Goal: Use online tool/utility: Utilize a website feature to perform a specific function

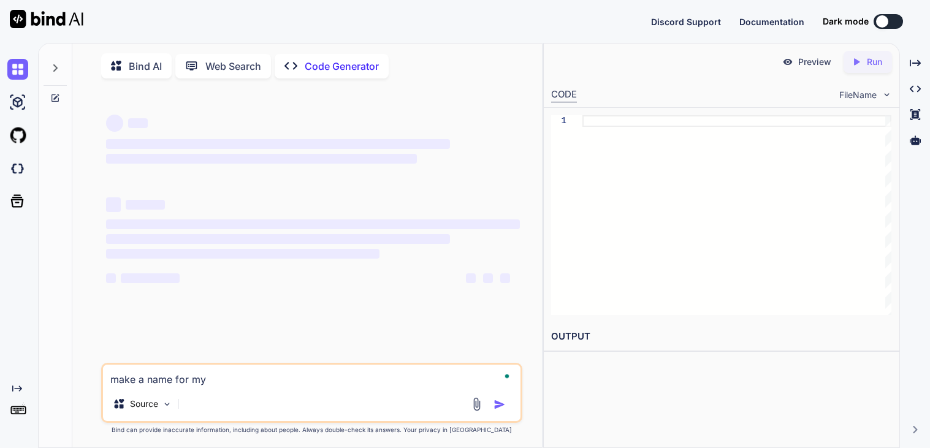
type textarea "make a name for my"
type textarea "x"
type textarea "make a name for my new po"
type textarea "x"
type textarea "make a name for my new pop"
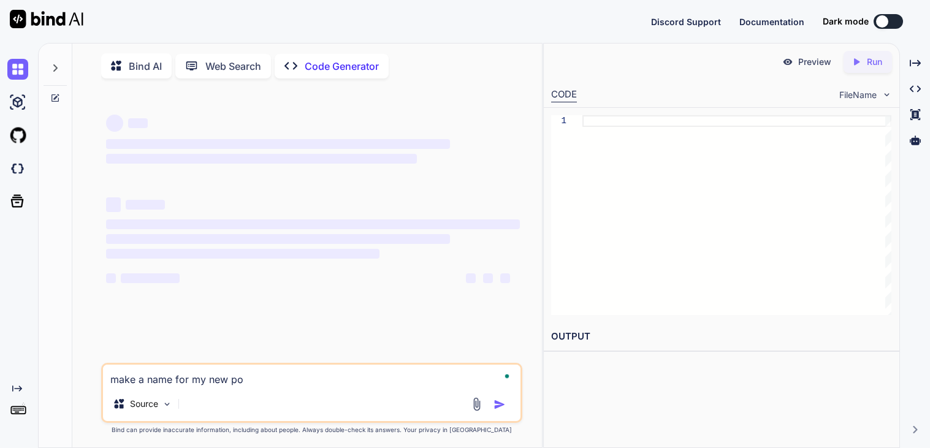
type textarea "x"
type textarea "make a name for my new pop-rp"
type textarea "x"
type textarea "make a name for my new pop-rp"
type textarea "x"
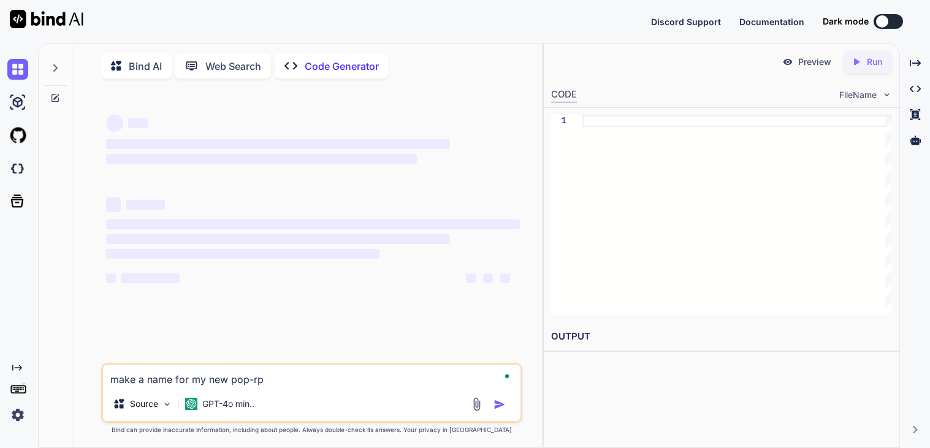
type textarea "make a name for my new pop-r"
type textarea "x"
type textarea "make a name for my new pop-rap"
type textarea "x"
type textarea "make a name for my new pop-rap"
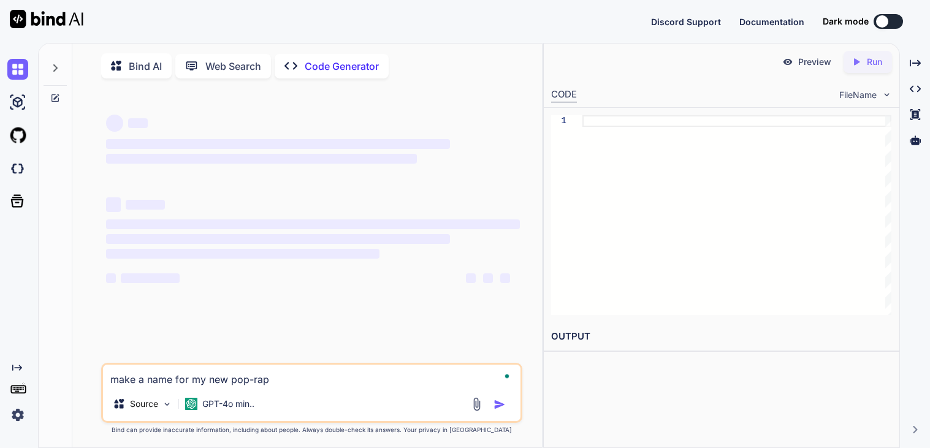
type textarea "x"
type textarea "make a name for my new pop-rap a"
type textarea "x"
type textarea "make a name for my new pop-rap ab"
type textarea "x"
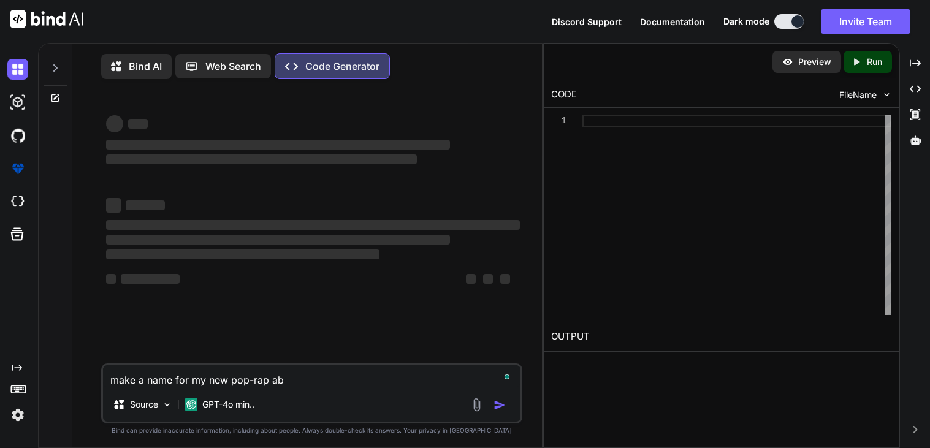
type textarea "make a name for my new pop-rap a"
type textarea "x"
type textarea "make a name for my new pop-rap al"
type textarea "x"
type textarea "make a name for my new pop-rap alb"
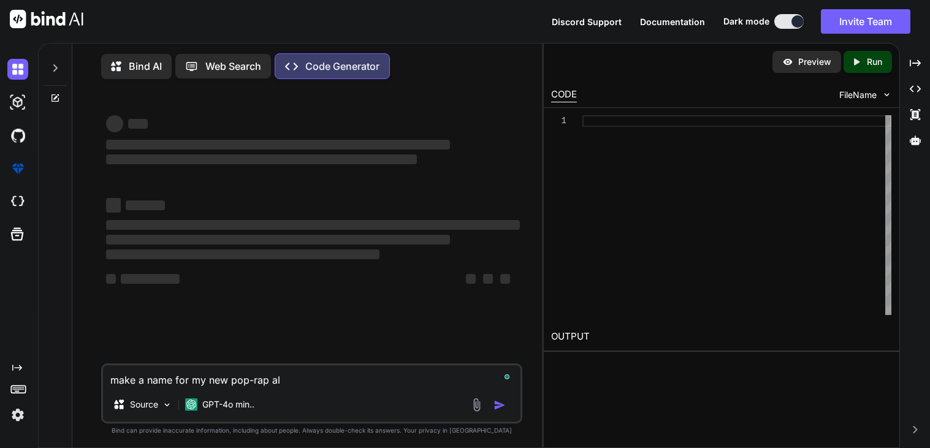
type textarea "x"
type textarea "make a name for my new pop-rap albu"
type textarea "x"
type textarea "make a name for my new pop-rap album"
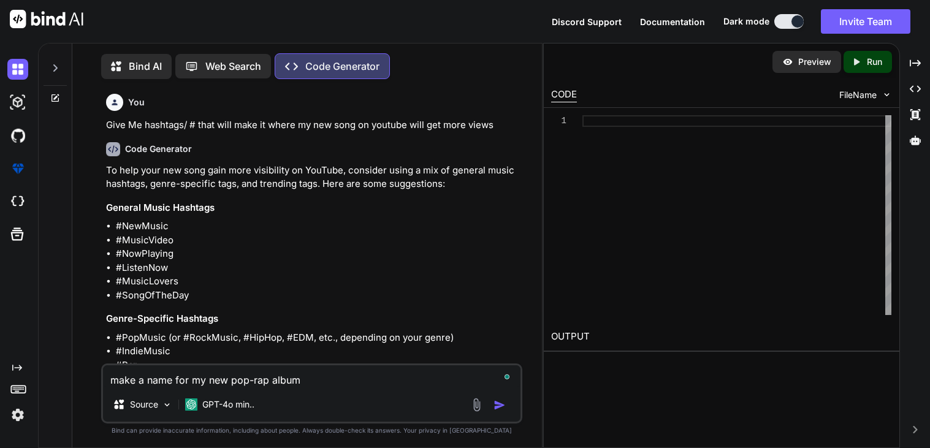
scroll to position [5, 0]
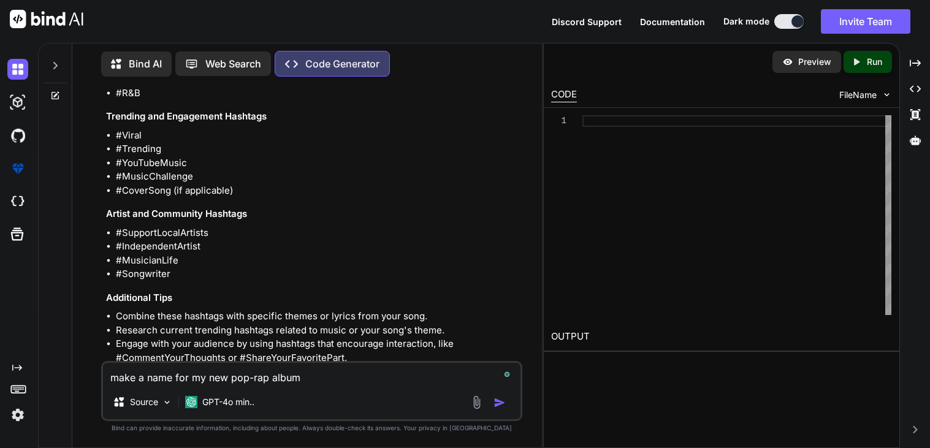
type textarea "x"
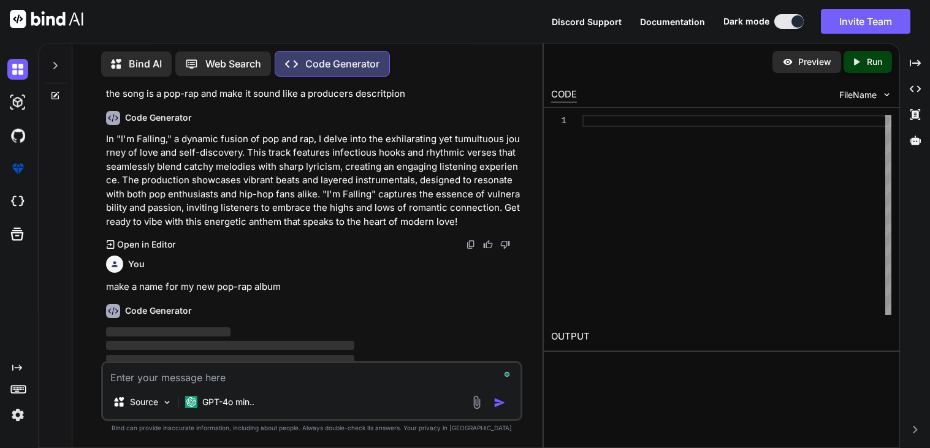
scroll to position [1621, 0]
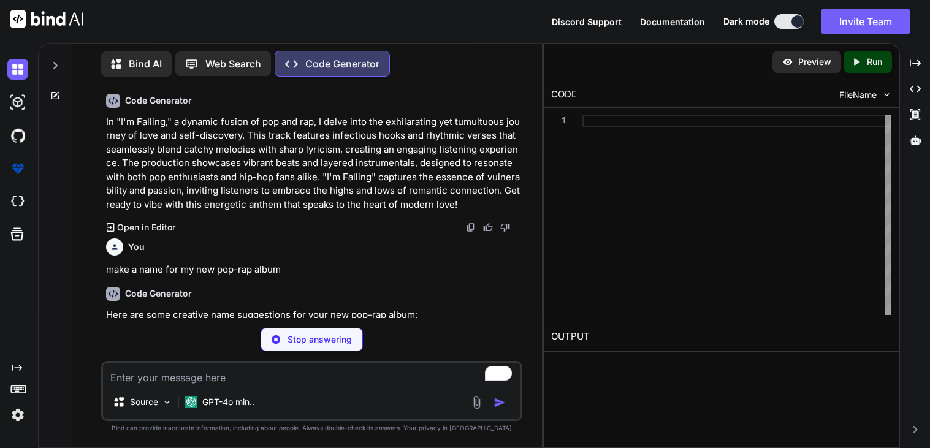
type textarea "x"
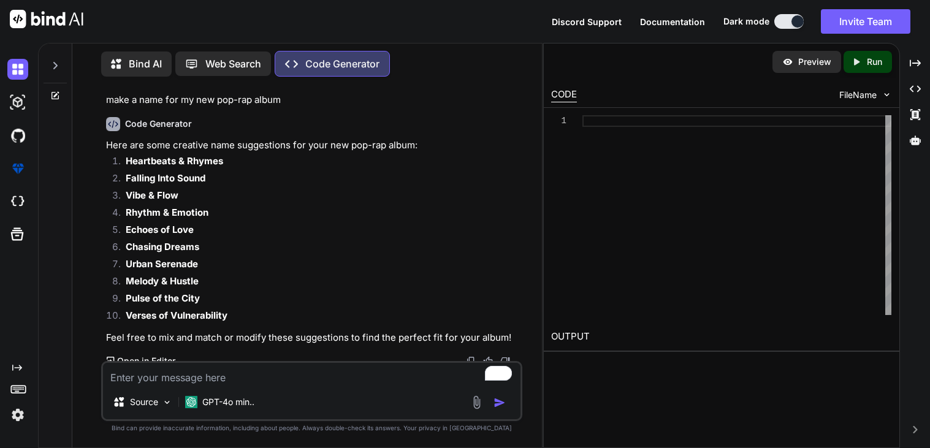
scroll to position [1788, 0]
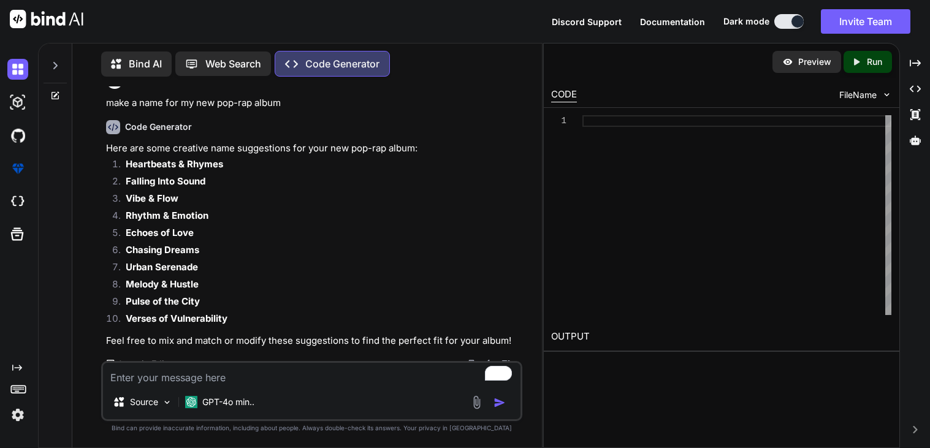
type textarea "f"
type textarea "x"
type textarea "fr"
type textarea "x"
type textarea "f"
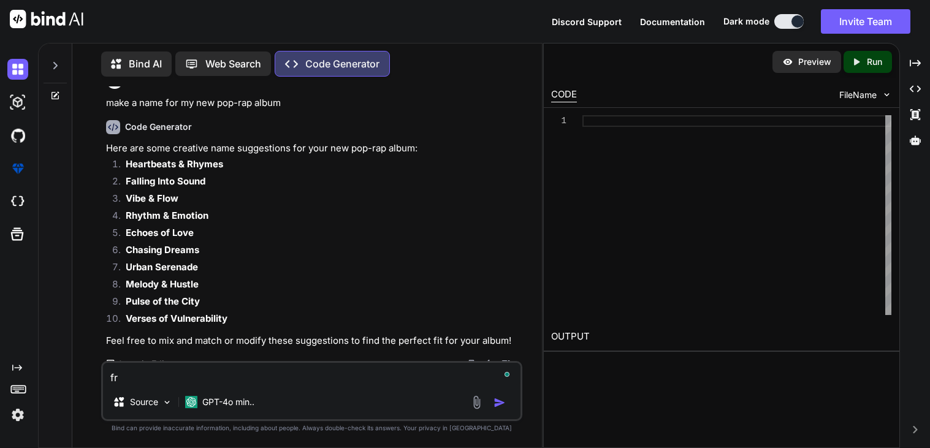
type textarea "x"
type textarea "F"
type textarea "x"
type textarea "Fo"
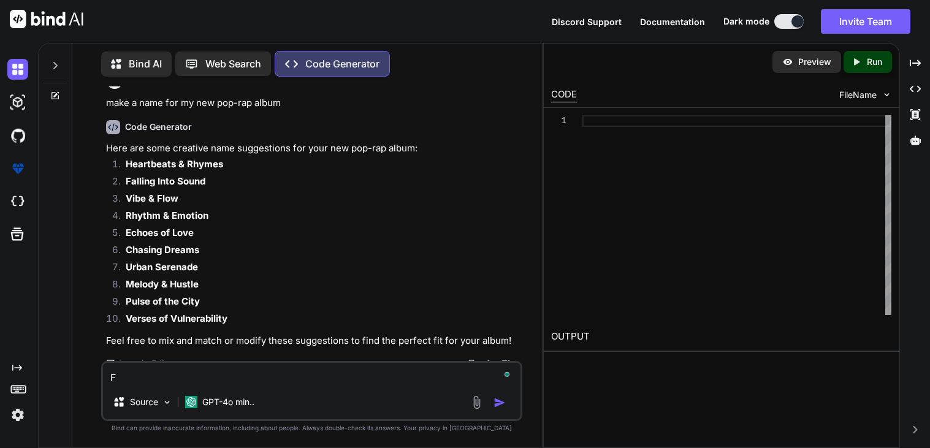
type textarea "x"
type textarea "For"
type textarea "x"
type textarea "For"
type textarea "x"
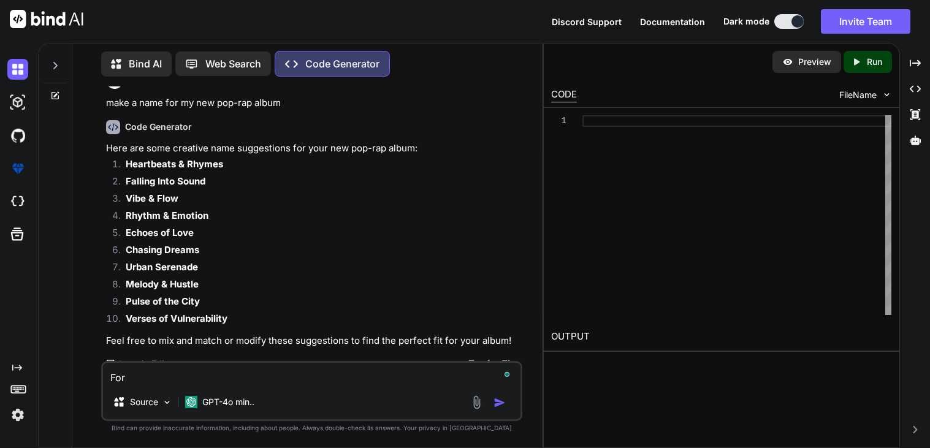
type textarea "For M"
type textarea "x"
type textarea "For My"
type textarea "x"
type textarea "For My"
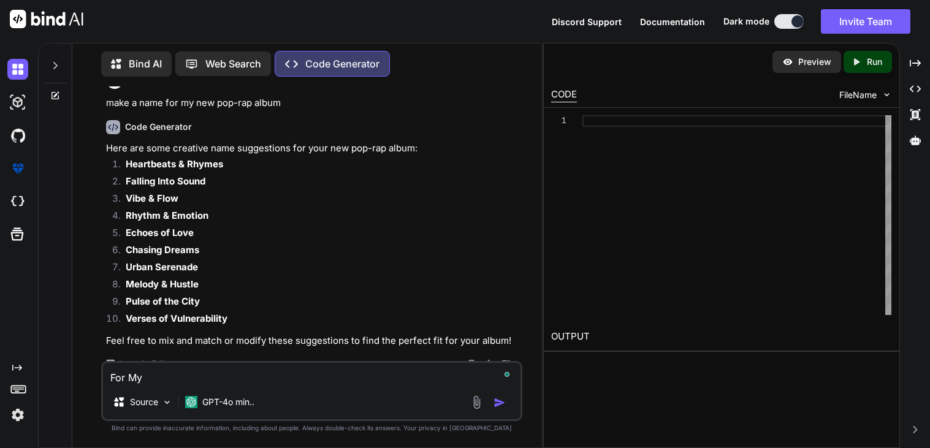
type textarea "x"
type textarea "For My Y"
type textarea "x"
type textarea "For My Yo"
type textarea "x"
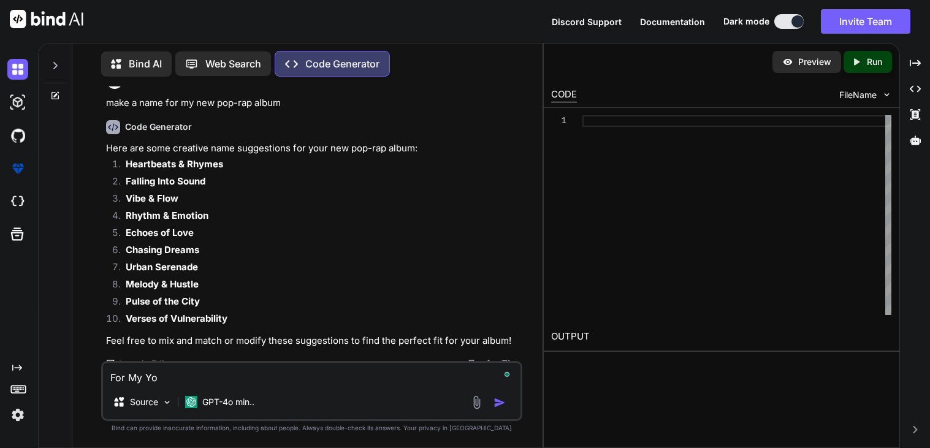
type textarea "For My You"
type textarea "x"
type textarea "For My Yout"
type textarea "x"
type textarea "For My Youtu"
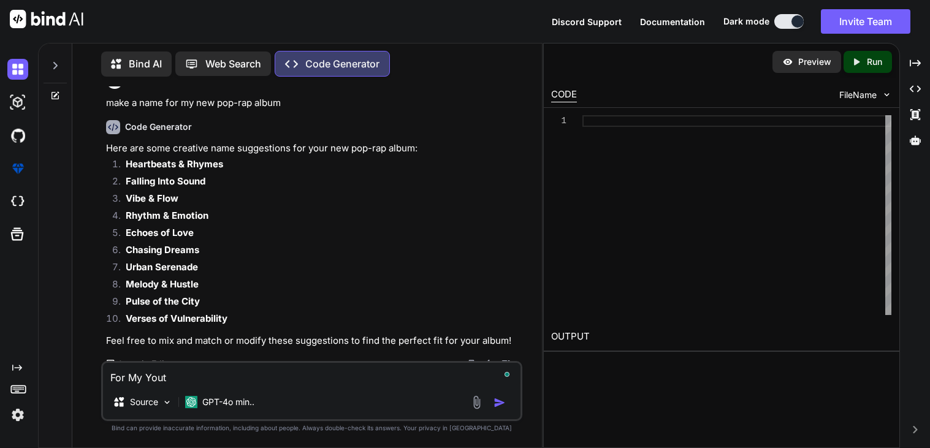
type textarea "x"
type textarea "For My Youtub"
type textarea "x"
type textarea "For My Youtube"
type textarea "x"
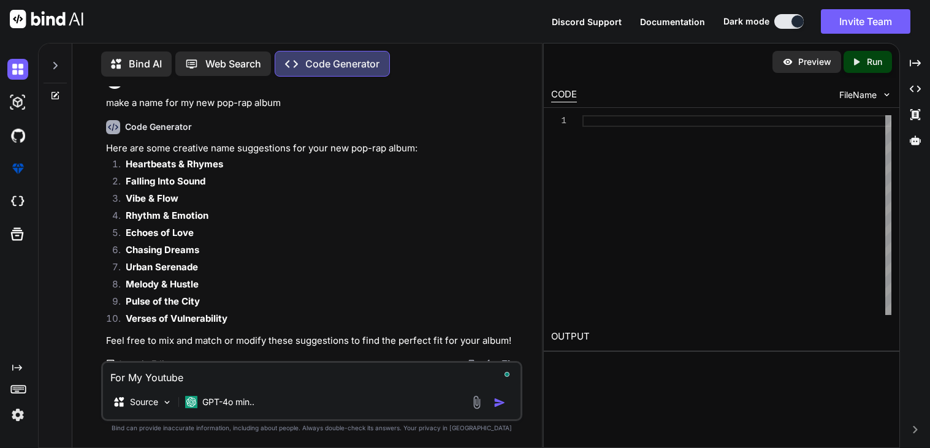
type textarea "For My Youtube"
type textarea "x"
type textarea "For My Youtube C"
type textarea "x"
type textarea "For My Youtube Ch"
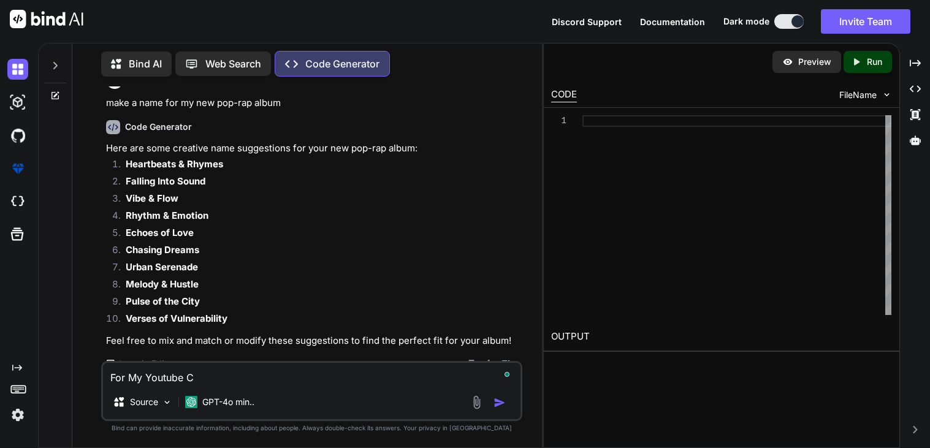
type textarea "x"
type textarea "For My Youtube Cha"
type textarea "x"
type textarea "For My Youtube [PERSON_NAME]"
type textarea "x"
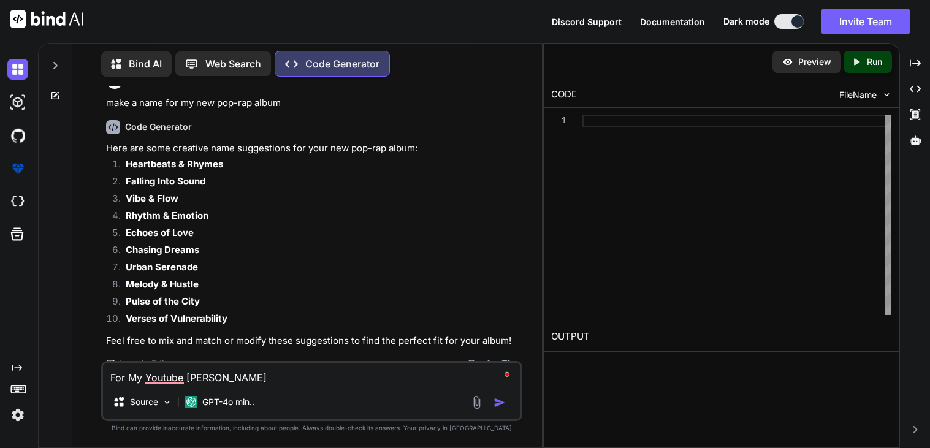
type textarea "For My Youtube Chann"
type textarea "x"
type textarea "For My Youtube Channe"
type textarea "x"
type textarea "For My Youtube Channel"
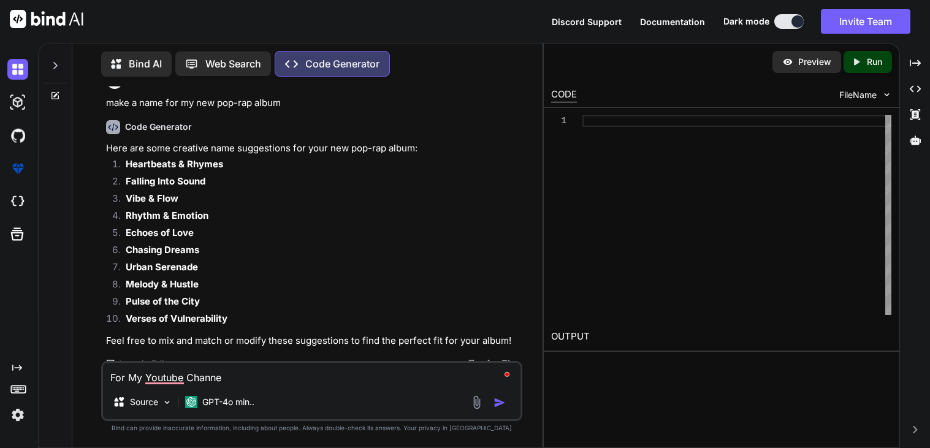
type textarea "x"
type textarea "For My Youtube Channel"
type textarea "x"
type textarea "For My Youtube Channel V"
type textarea "x"
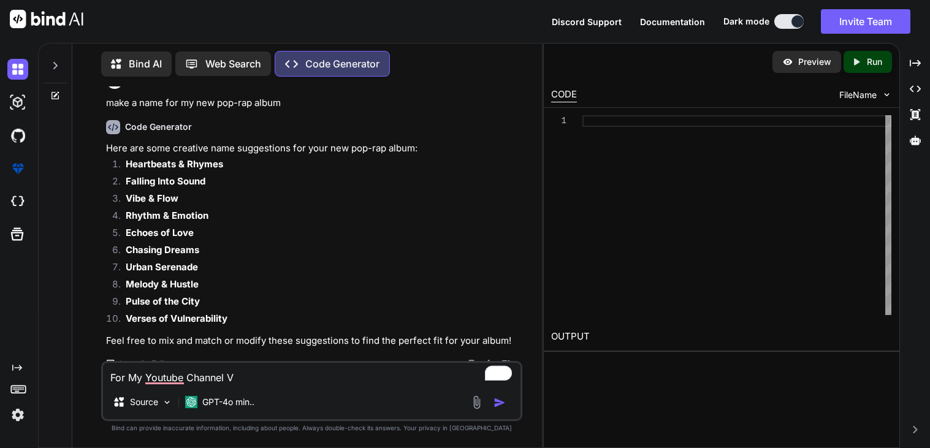
type textarea "For My Youtube Channel Ve"
type textarea "x"
type textarea "For My Youtube Channel Vet"
type textarea "x"
type textarea "For My Youtube Channel VetX"
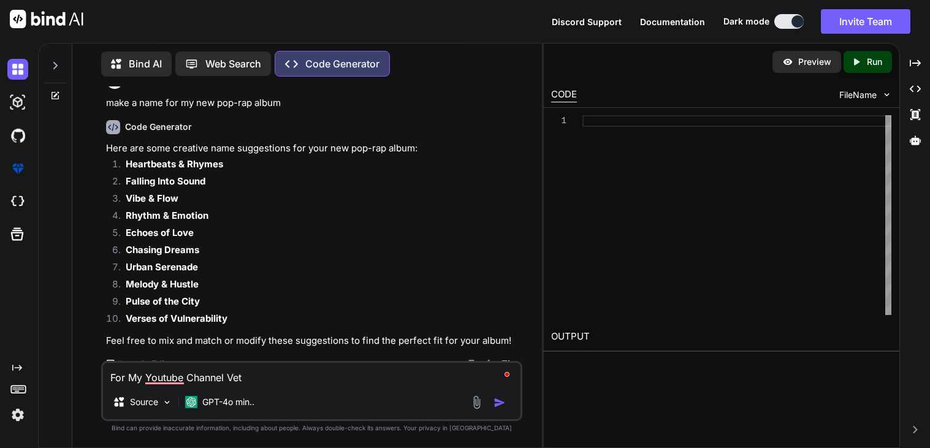
type textarea "x"
type textarea "For My Youtube Channel VetXR"
type textarea "x"
type textarea "For My Youtube Channel VetXRE"
type textarea "x"
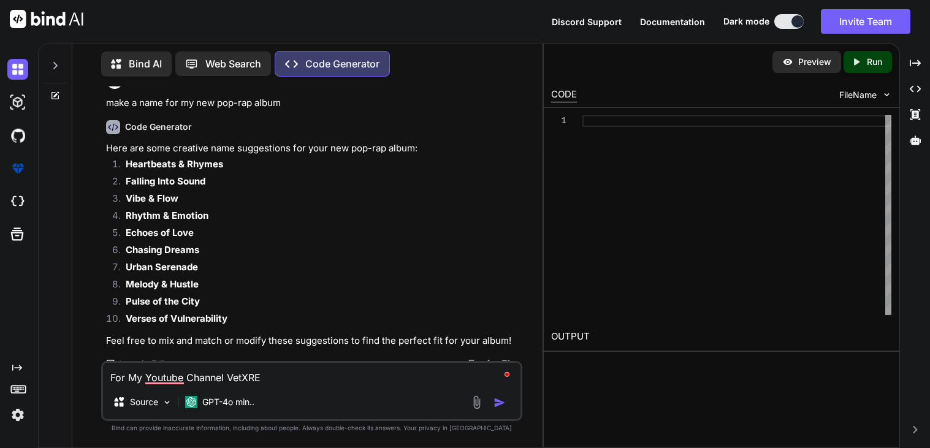
type textarea "For My Youtube Channel VetXREN"
type textarea "x"
type textarea "For My Youtube Channel VetXREN"
type textarea "x"
type textarea "For My Youtube Channel VetXREN f"
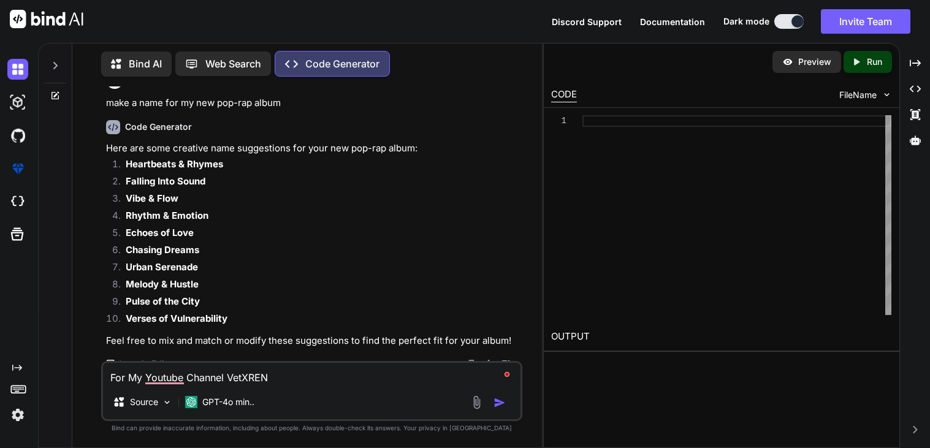
type textarea "x"
type textarea "For My Youtube Channel VetXREN fo"
type textarea "x"
type textarea "For My Youtube Channel VetXREN for"
type textarea "x"
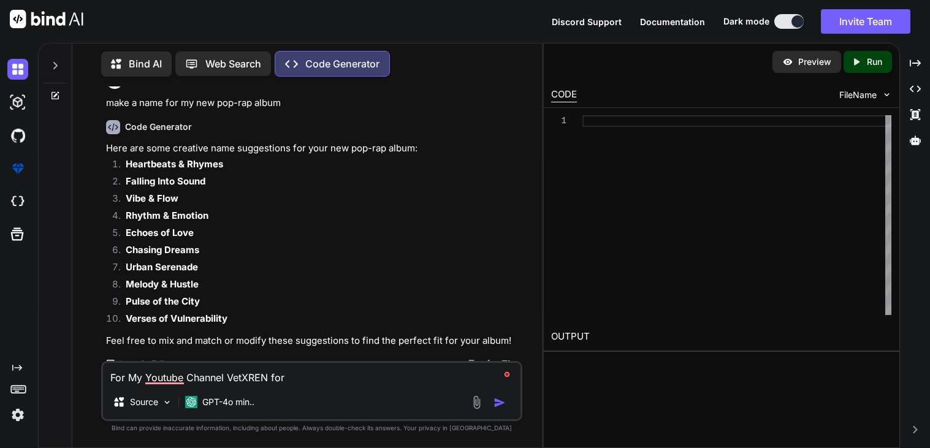
type textarea "For My Youtube Channel VetXREN for"
type textarea "x"
type textarea "For My Youtube Channel VetXREN for t"
type textarea "x"
type textarea "For My Youtube Channel VetXREN for th"
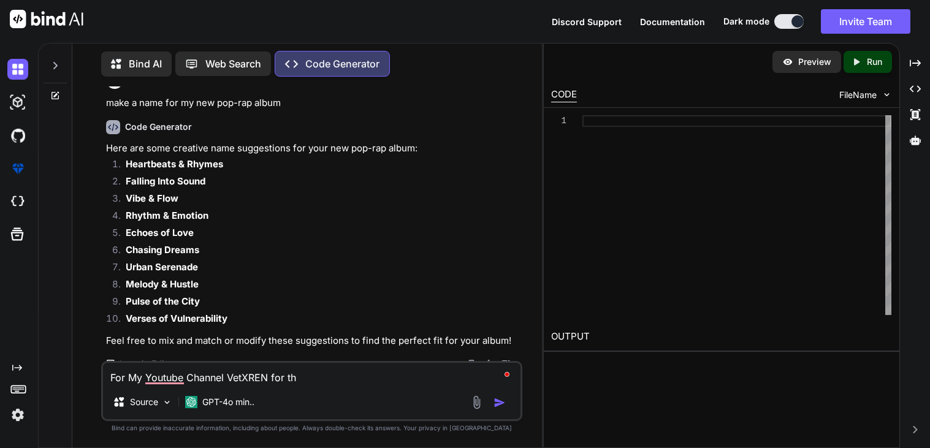
type textarea "x"
type textarea "For My Youtube Channel VetXREN for the"
type textarea "x"
type textarea "For My Youtube Channel VetXREN for the"
type textarea "x"
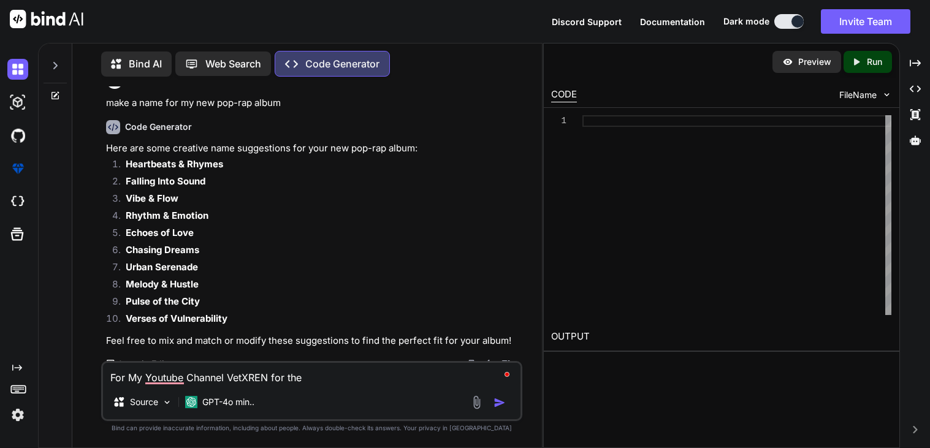
type textarea "For My Youtube Channel VetXREN for the c"
type textarea "x"
type textarea "For My Youtube Channel VetXREN for the co"
type textarea "x"
type textarea "For My Youtube Channel VetXREN for the con"
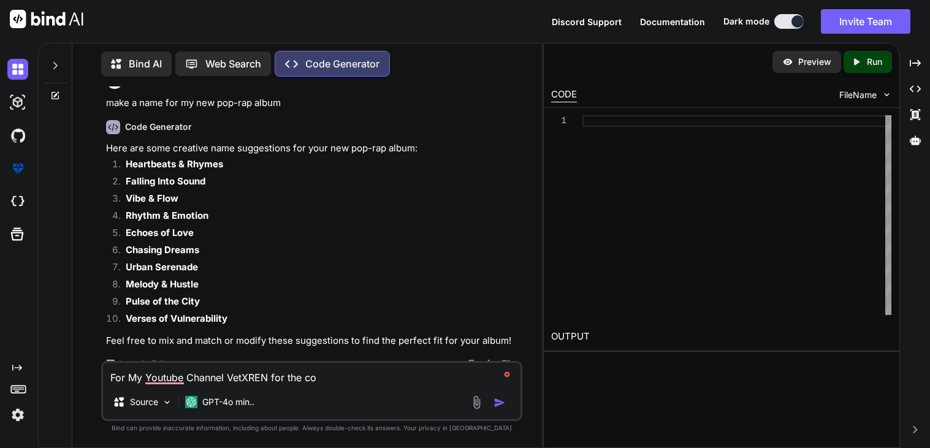
type textarea "x"
type textarea "For My Youtube Channel VetXREN for the cont"
type textarea "x"
type textarea "For My Youtube Channel VetXREN for the [PERSON_NAME]"
type textarea "x"
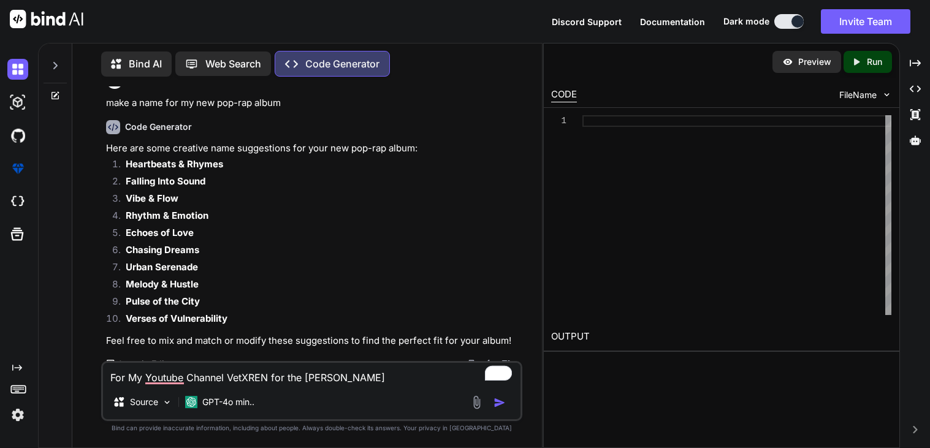
type textarea "For My Youtube Channel VetXREN for the contex"
type textarea "x"
type textarea "For My Youtube Channel VetXREN for the context"
type textarea "x"
type textarea "For My Youtube Channel VetXREN for the context"
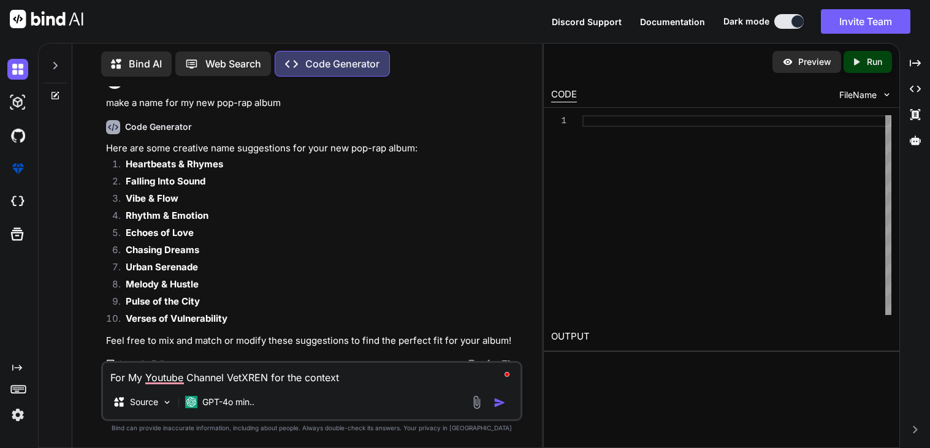
type textarea "x"
type textarea "For My Youtube Channel VetXREN for the context o"
type textarea "x"
type textarea "For My Youtube Channel VetXREN for the context of"
type textarea "x"
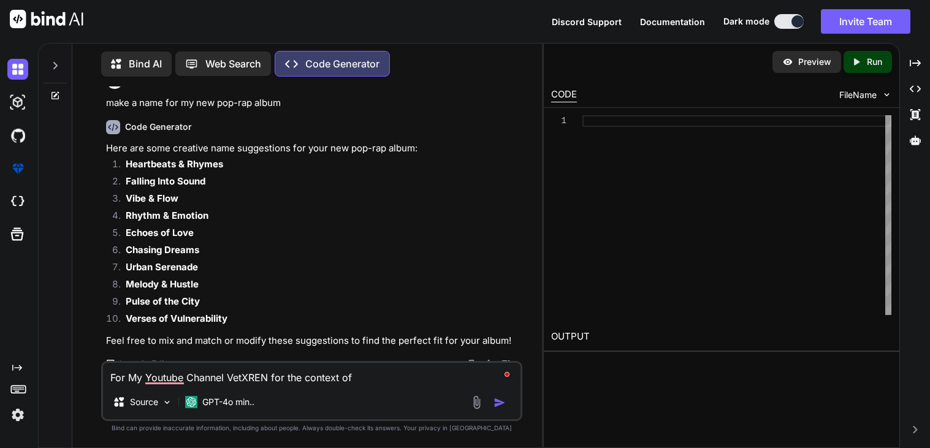
type textarea "For My Youtube Channel VetXREN for the context of"
type textarea "x"
type textarea "For My Youtube Channel VetXREN for the context of m"
type textarea "x"
type textarea "For My Youtube Channel VetXREN for the context of my"
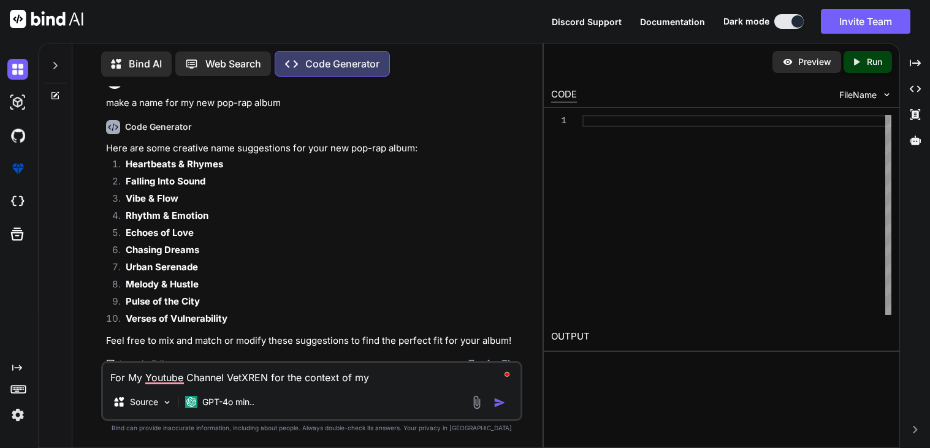
type textarea "x"
type textarea "For My Youtube Channel VetXREN for the context of my"
type textarea "x"
type textarea "For My Youtube Channel VetXREN for the context of my c"
type textarea "x"
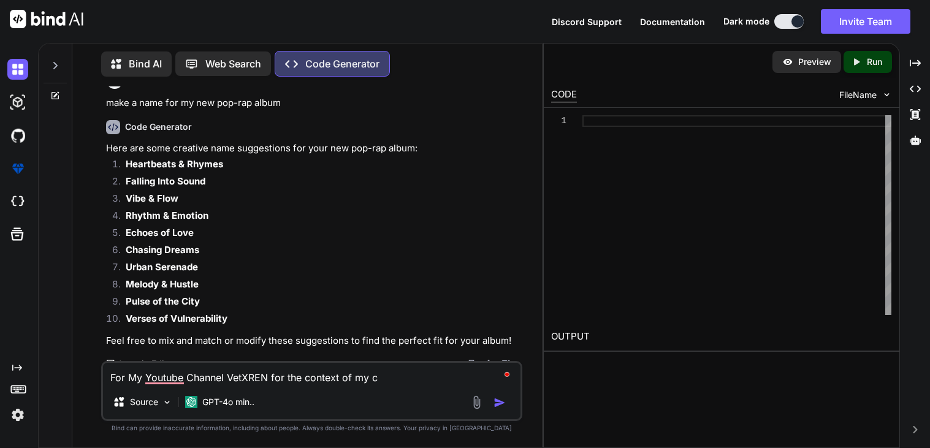
type textarea "For My Youtube Channel VetXREN for the context of my co"
type textarea "x"
type textarea "For My Youtube Channel VetXREN for the context of my con"
type textarea "x"
type textarea "For My Youtube Channel VetXREN for the context of my cont"
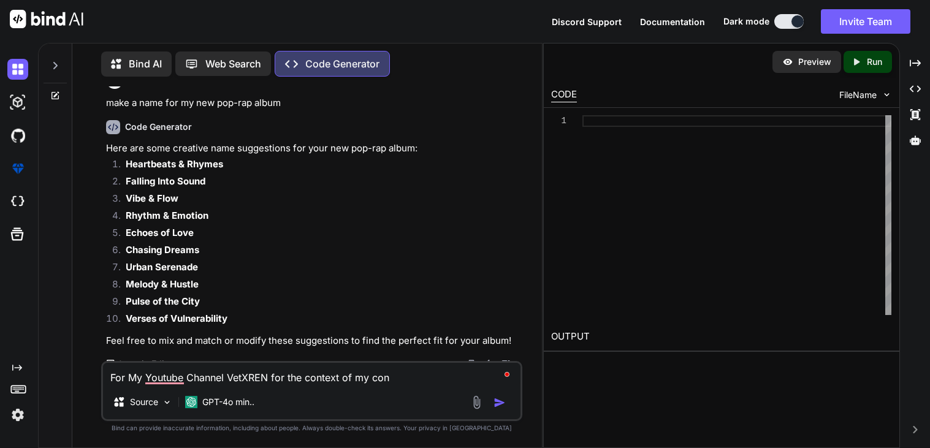
type textarea "x"
type textarea "For My Youtube Channel VetXREN for the context of my [PERSON_NAME]"
type textarea "x"
type textarea "For My Youtube Channel VetXREN for the context of my conten"
type textarea "x"
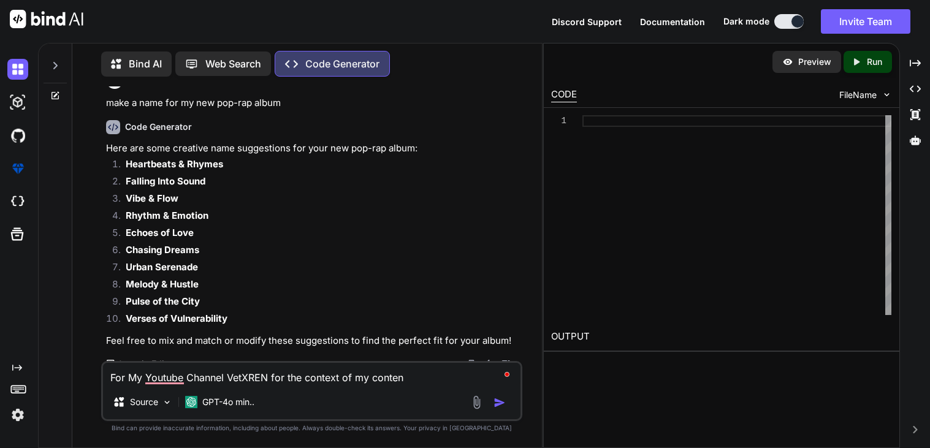
type textarea "For My Youtube Channel VetXREN for the context of my content"
type textarea "x"
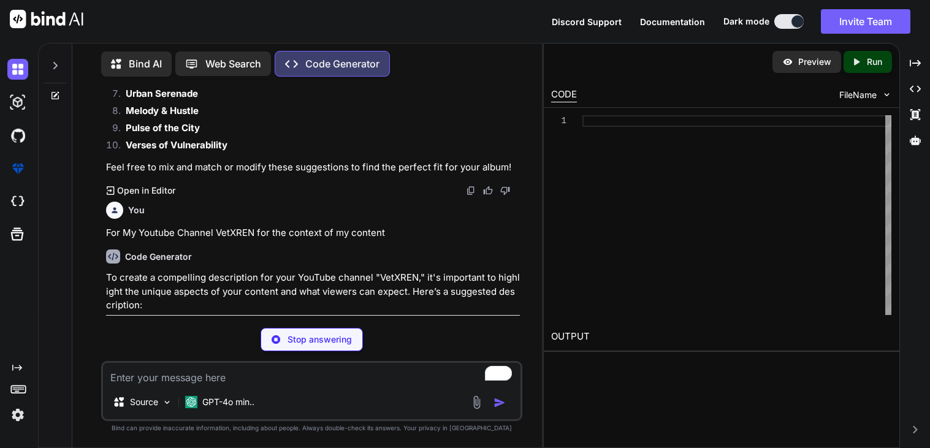
scroll to position [2005, 0]
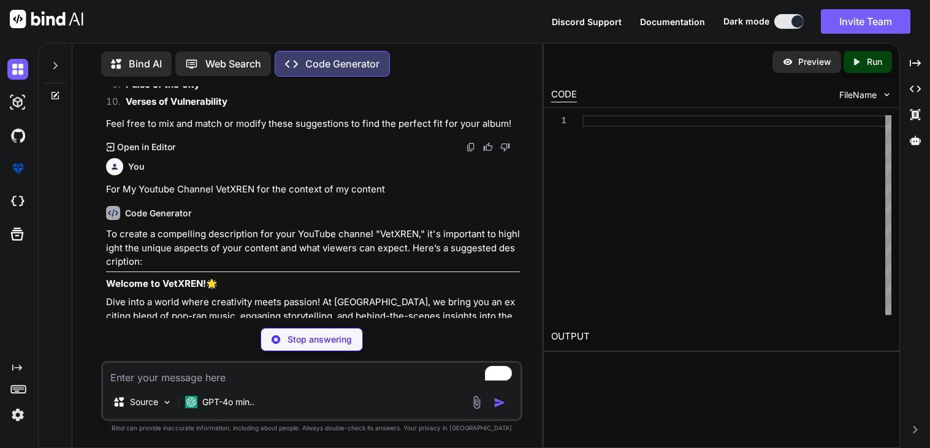
type textarea "x"
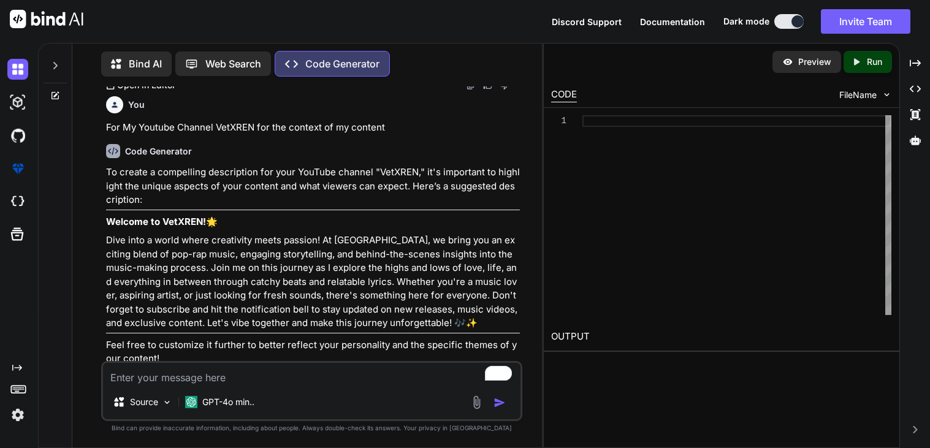
scroll to position [2069, 0]
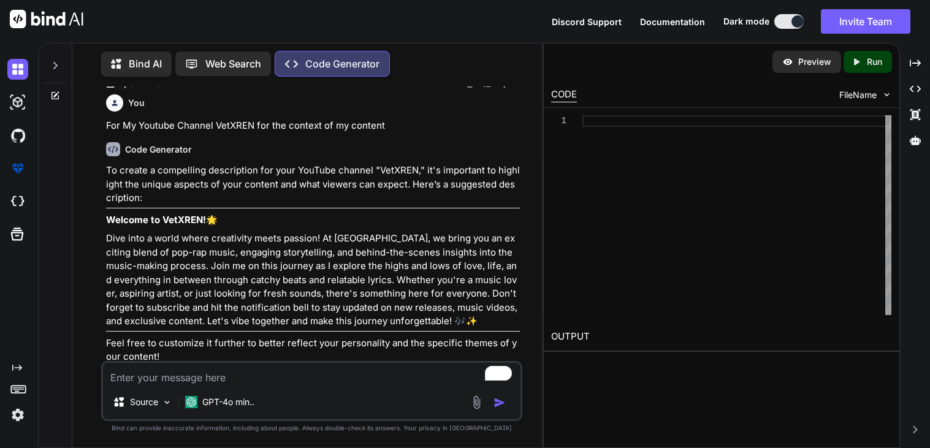
click at [186, 375] on textarea "To enrich screen reader interactions, please activate Accessibility in Grammarl…" at bounding box center [312, 374] width 418 height 22
type textarea "no"
type textarea "x"
type textarea "no"
type textarea "x"
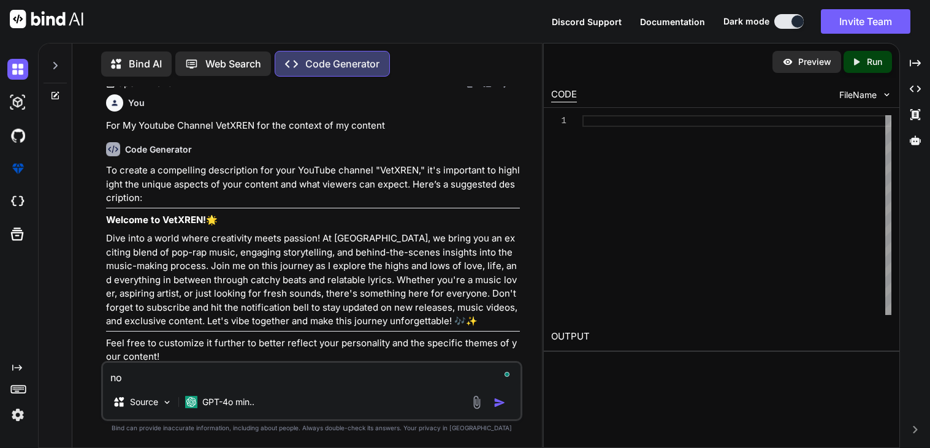
type textarea "no i"
type textarea "x"
type textarea "no id"
type textarea "x"
type textarea "no id"
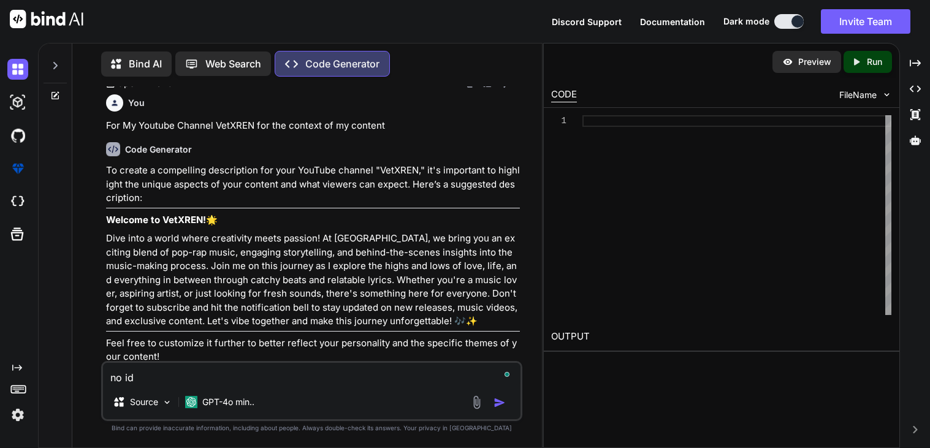
type textarea "x"
type textarea "no id l"
type textarea "x"
type textarea "no id li"
type textarea "x"
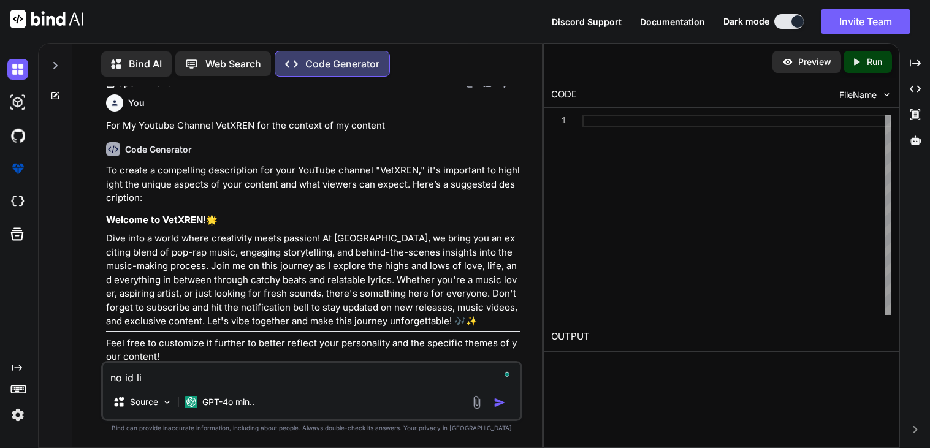
type textarea "no id lik"
type textarea "x"
type textarea "no id like"
type textarea "x"
type textarea "no id like"
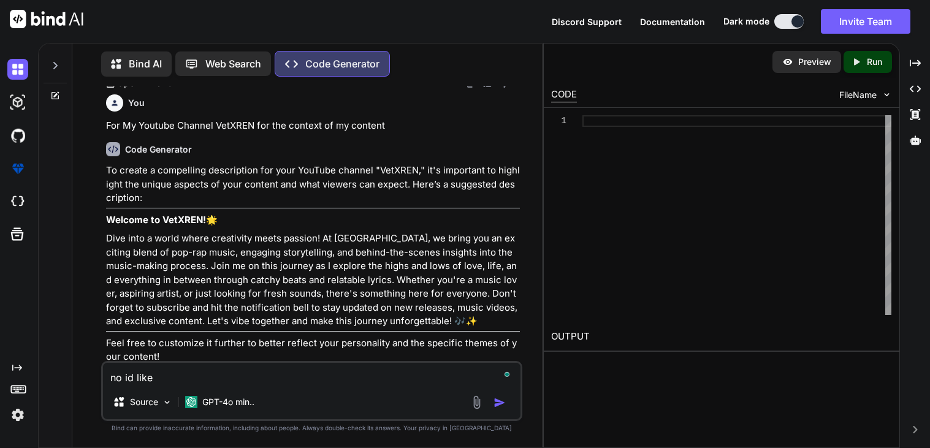
type textarea "x"
type textarea "no id like y"
type textarea "x"
type textarea "no id like yo"
type textarea "x"
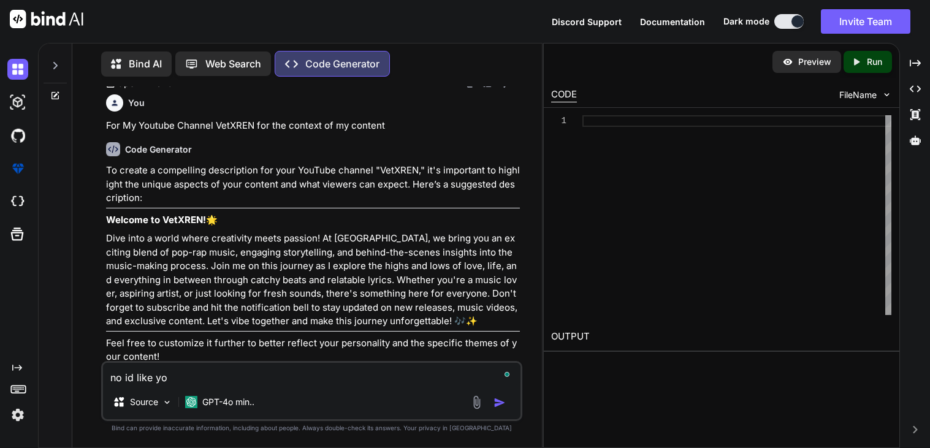
type textarea "no id like you"
type textarea "x"
type textarea "no id like you"
type textarea "x"
type textarea "no id like you to"
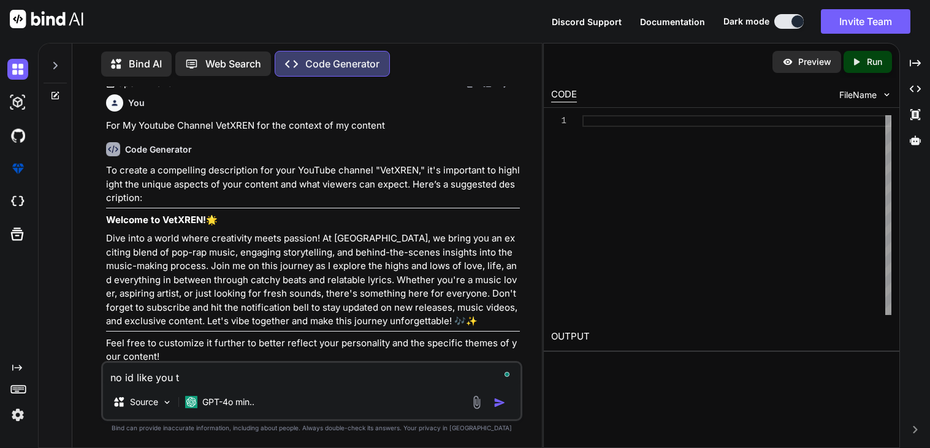
type textarea "x"
type textarea "no id like you to"
type textarea "x"
type textarea "no id like you to g"
type textarea "x"
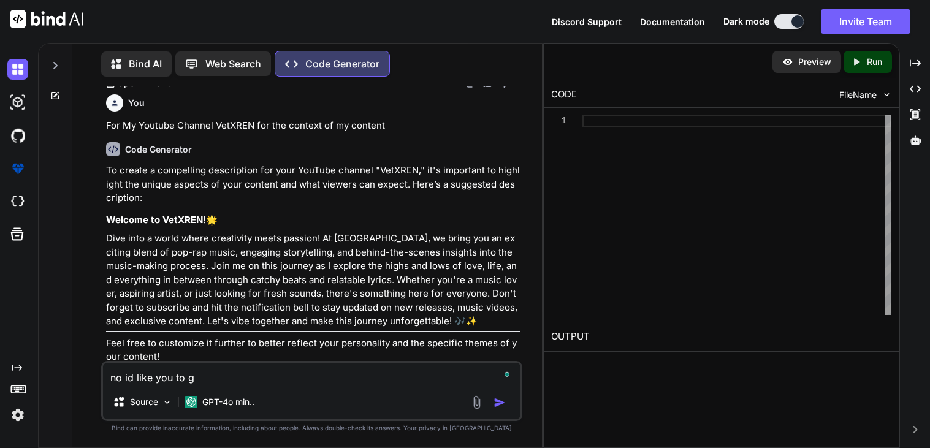
type textarea "no id like you to ge"
type textarea "x"
type textarea "no id like you to gen"
type textarea "x"
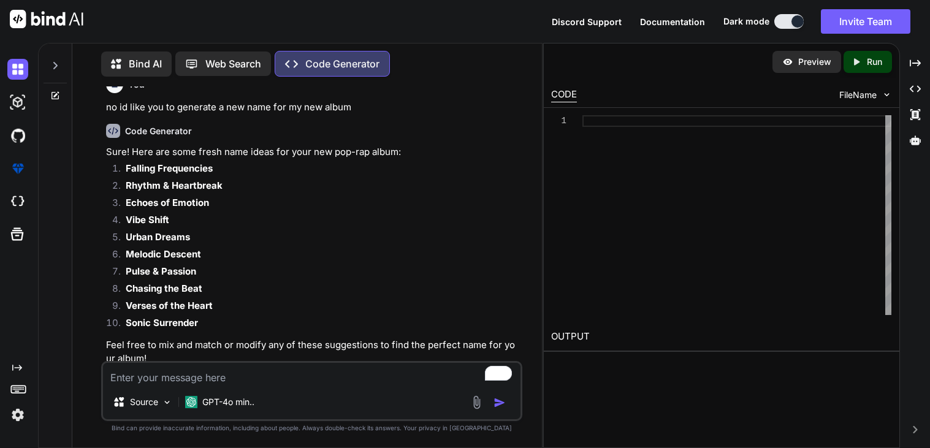
scroll to position [2388, 0]
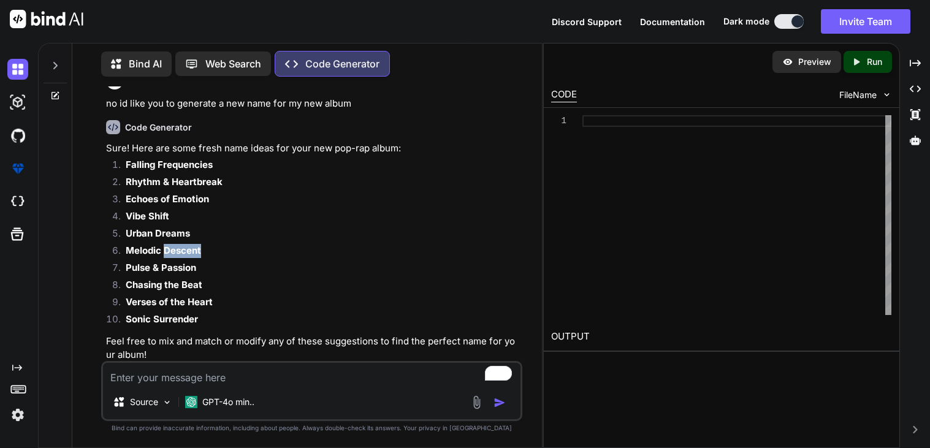
drag, startPoint x: 164, startPoint y: 251, endPoint x: 218, endPoint y: 251, distance: 54.0
click at [218, 251] on li "Melodic Descent" at bounding box center [318, 252] width 404 height 17
copy strong "Descent"
